Goal: Navigation & Orientation: Find specific page/section

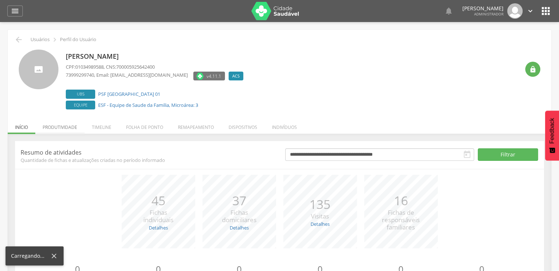
click at [54, 124] on li "Produtividade" at bounding box center [59, 125] width 49 height 17
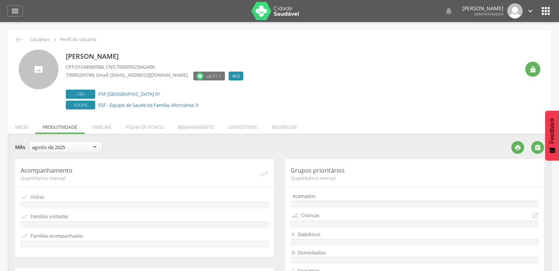
click at [56, 146] on div "agosto de 2025" at bounding box center [48, 147] width 33 height 7
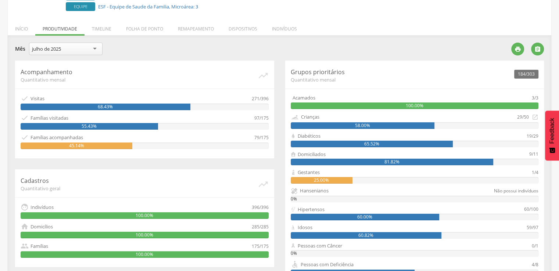
scroll to position [98, 0]
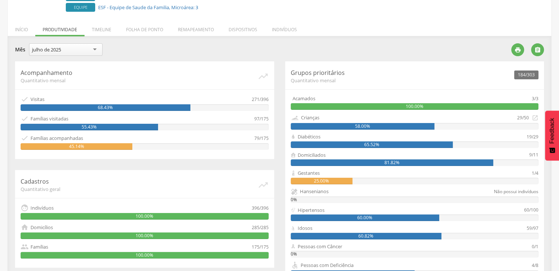
click at [90, 51] on div "julho de 2025" at bounding box center [65, 49] width 73 height 12
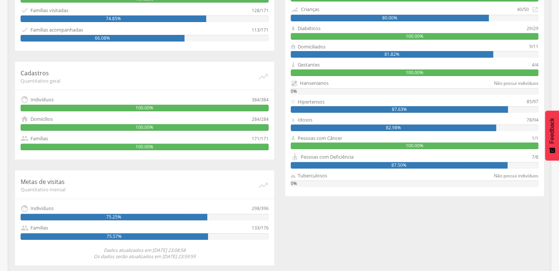
scroll to position [208, 0]
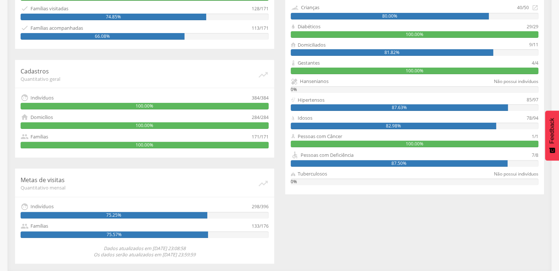
click at [43, 227] on div "Famílias" at bounding box center [39, 226] width 18 height 7
click at [12, 216] on div "Acompanhamento Quantitativo mensal   Visitas 390/384 101.56%  Famílias visit…" at bounding box center [145, 107] width 270 height 313
drag, startPoint x: 64, startPoint y: 212, endPoint x: 78, endPoint y: 215, distance: 13.9
click at [78, 215] on div "75.25%" at bounding box center [114, 215] width 187 height 7
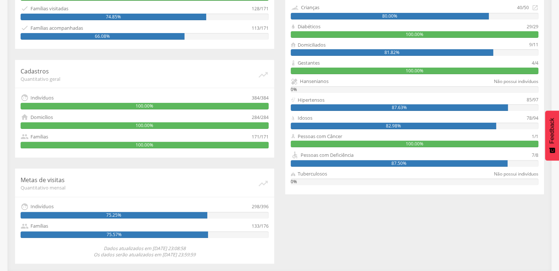
click at [78, 215] on div "75.25%" at bounding box center [114, 215] width 187 height 7
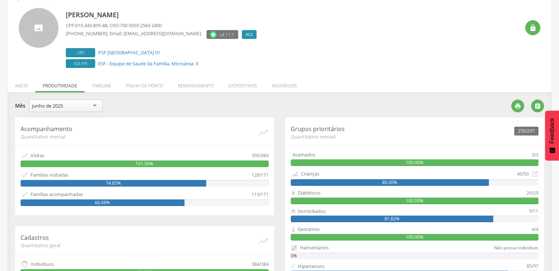
scroll to position [24, 0]
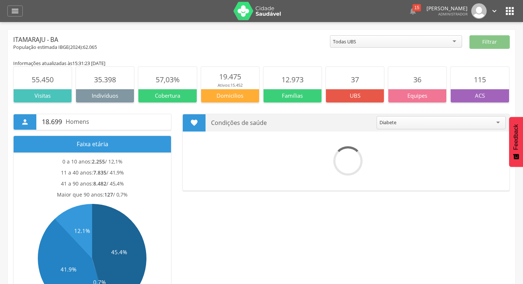
click at [509, 12] on icon "" at bounding box center [510, 11] width 12 height 12
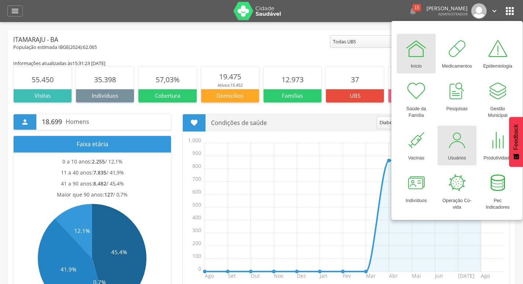
click at [452, 129] on div at bounding box center [457, 140] width 22 height 22
